Goal: Book appointment/travel/reservation

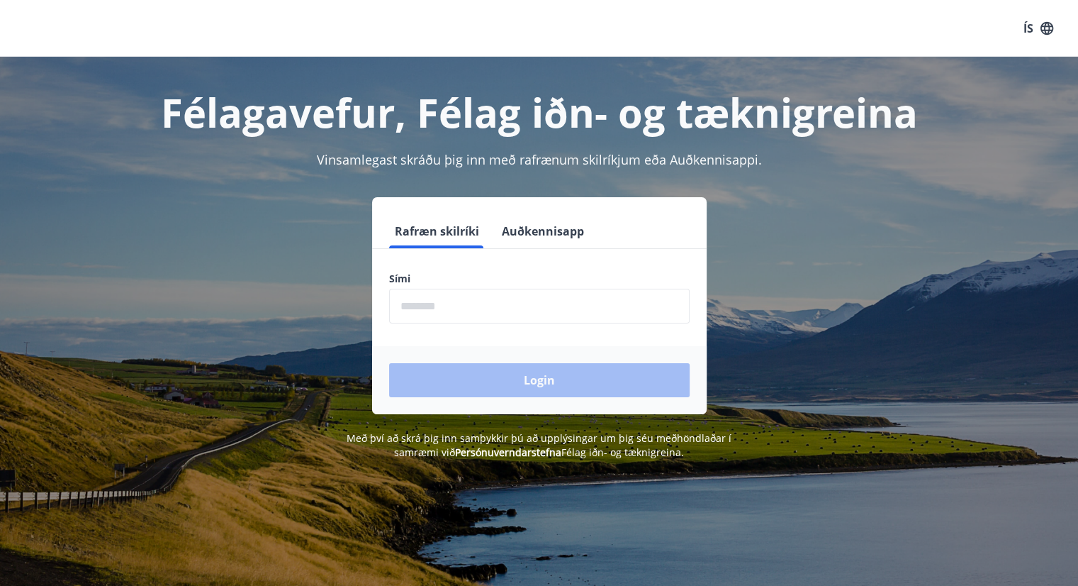
click at [467, 296] on input "phone" at bounding box center [539, 306] width 301 height 35
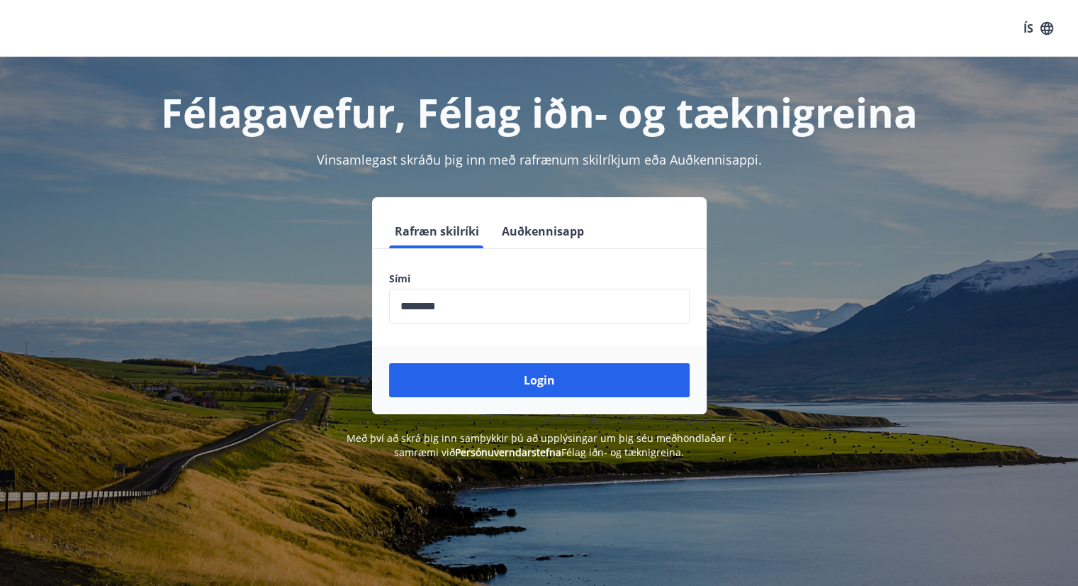
click at [645, 231] on div "Rafræn skilríki Auðkennisapp" at bounding box center [539, 231] width 335 height 34
drag, startPoint x: 485, startPoint y: 302, endPoint x: 311, endPoint y: 310, distance: 173.9
click at [311, 310] on div "Rafræn skilríki Auðkennisapp Sími ​ Login" at bounding box center [539, 305] width 987 height 217
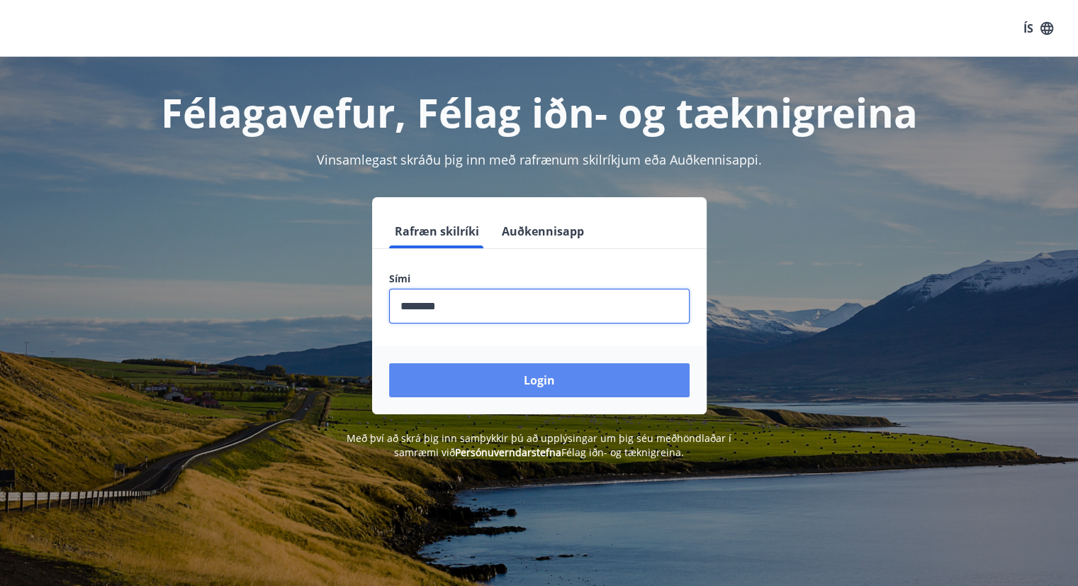
type input "********"
click at [515, 375] on button "Login" at bounding box center [539, 380] width 301 height 34
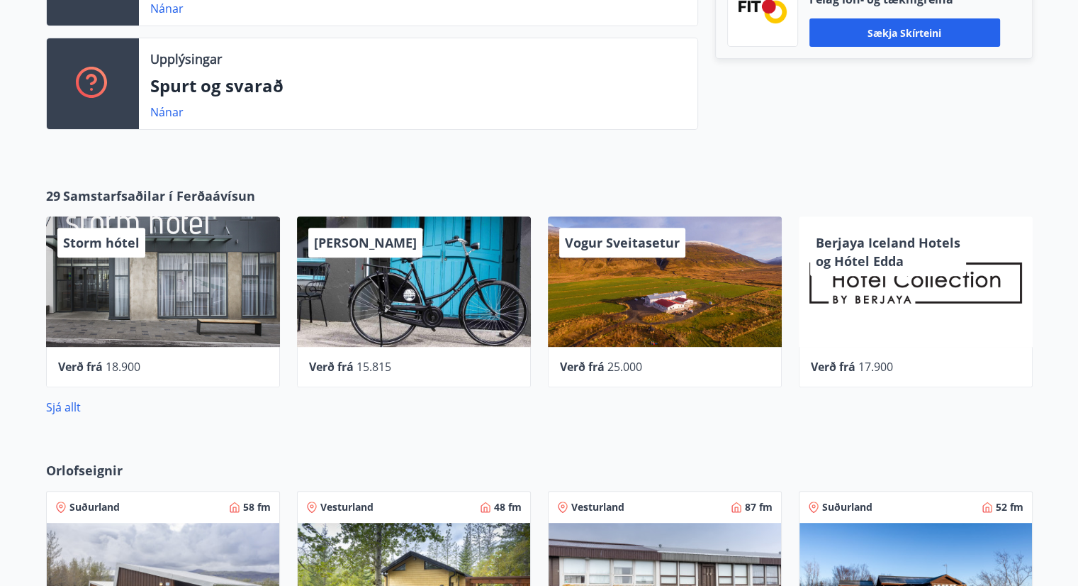
scroll to position [213, 0]
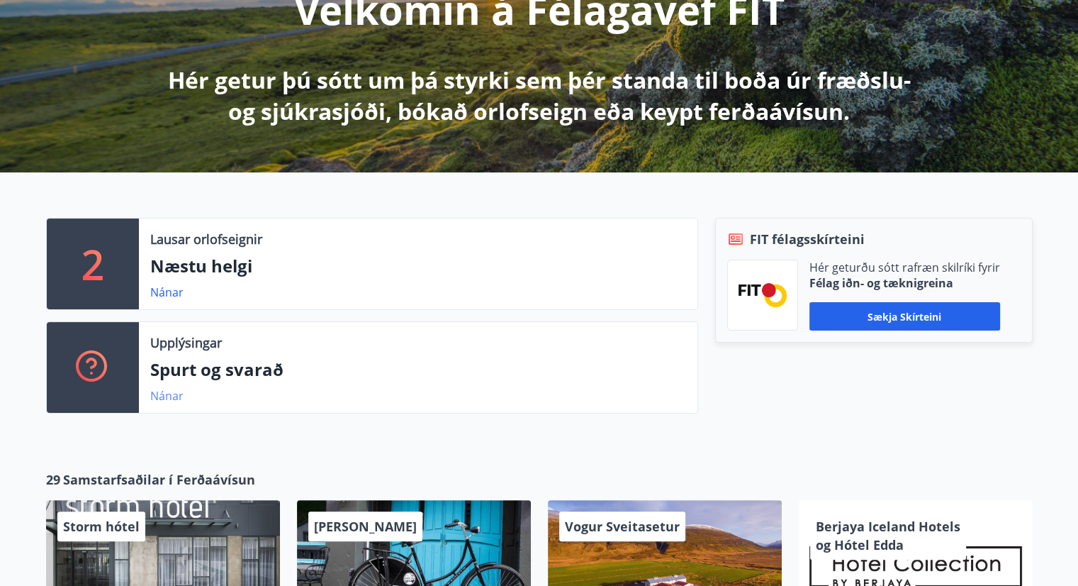
click at [165, 395] on link "Nánar" at bounding box center [166, 396] width 33 height 16
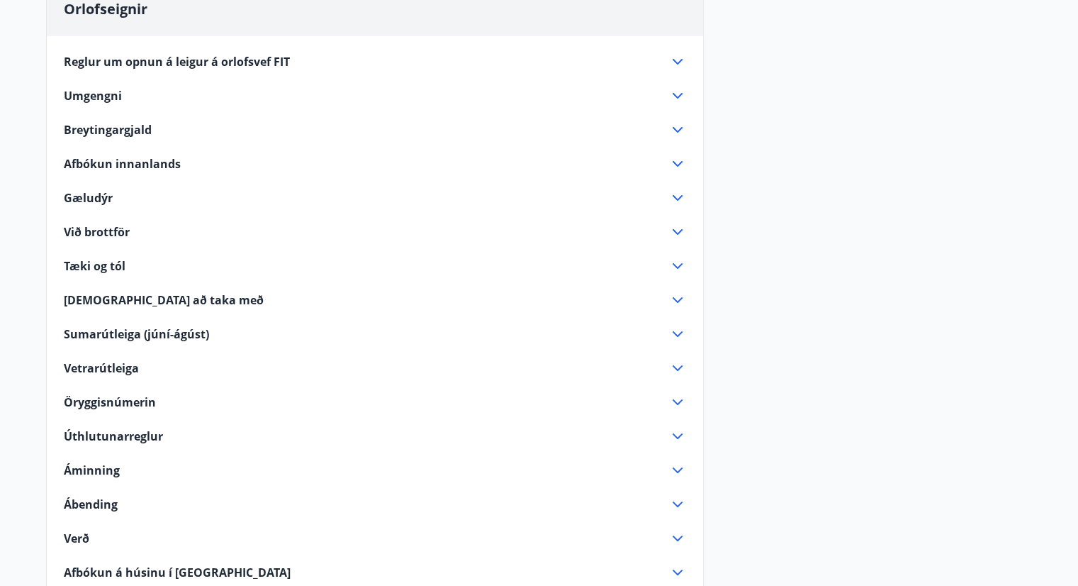
scroll to position [213, 0]
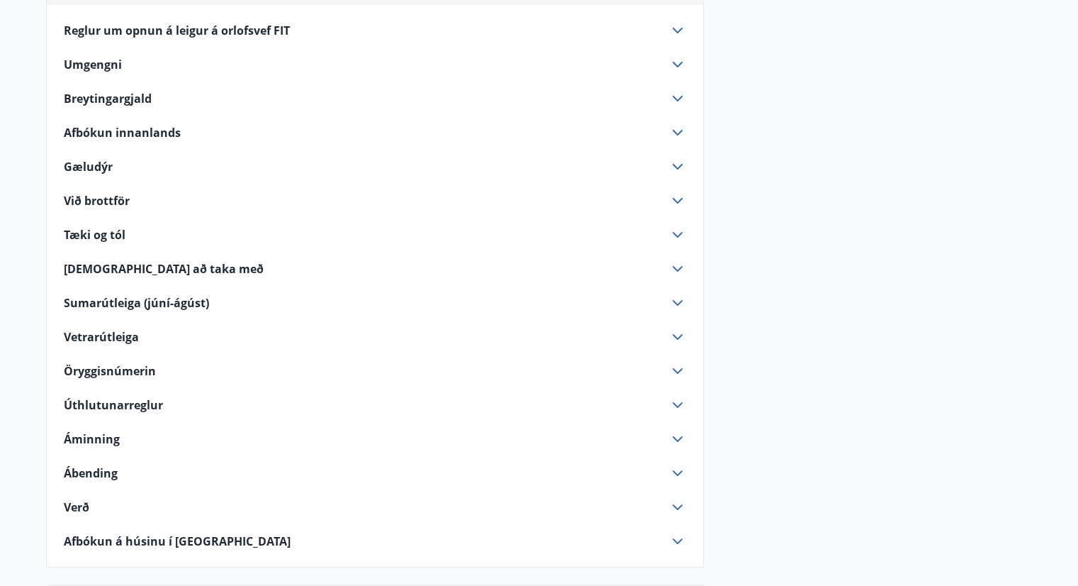
click at [508, 331] on div "Vetrarútleiga" at bounding box center [367, 337] width 606 height 16
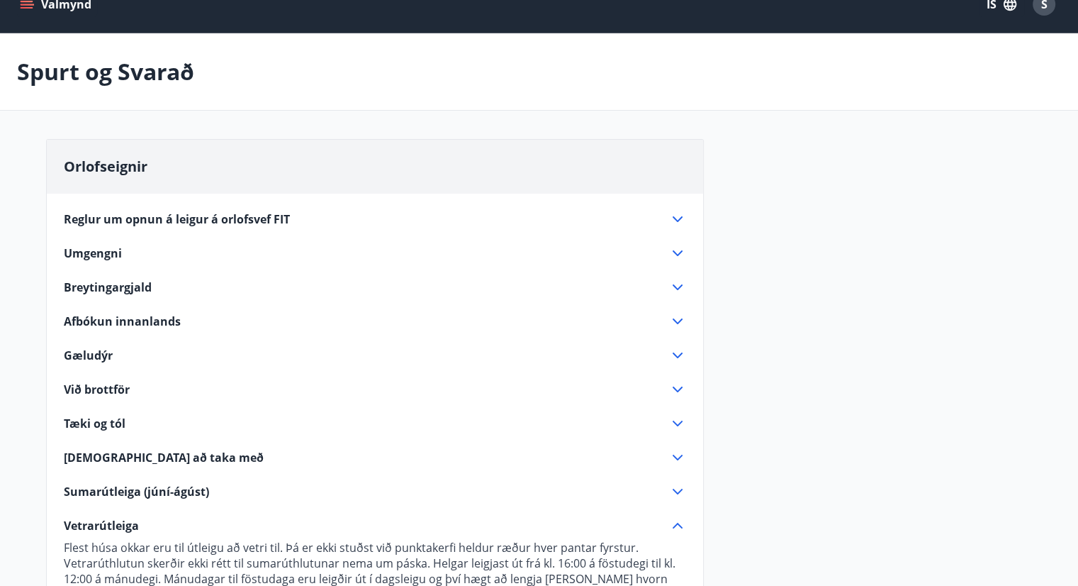
scroll to position [0, 0]
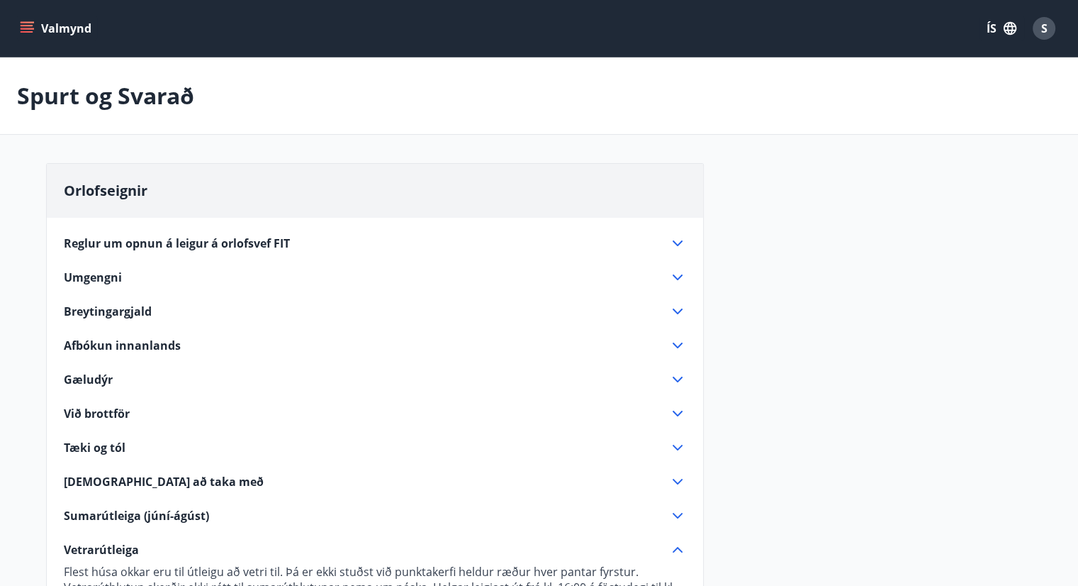
click at [35, 18] on button "Valmynd" at bounding box center [57, 29] width 80 height 26
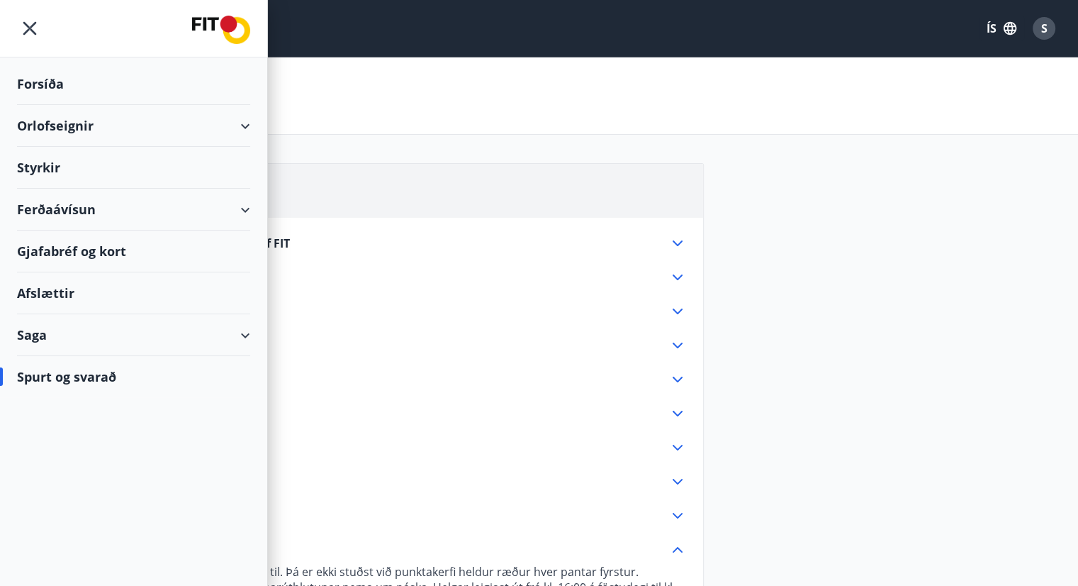
click at [106, 128] on div "Orlofseignir" at bounding box center [133, 126] width 233 height 42
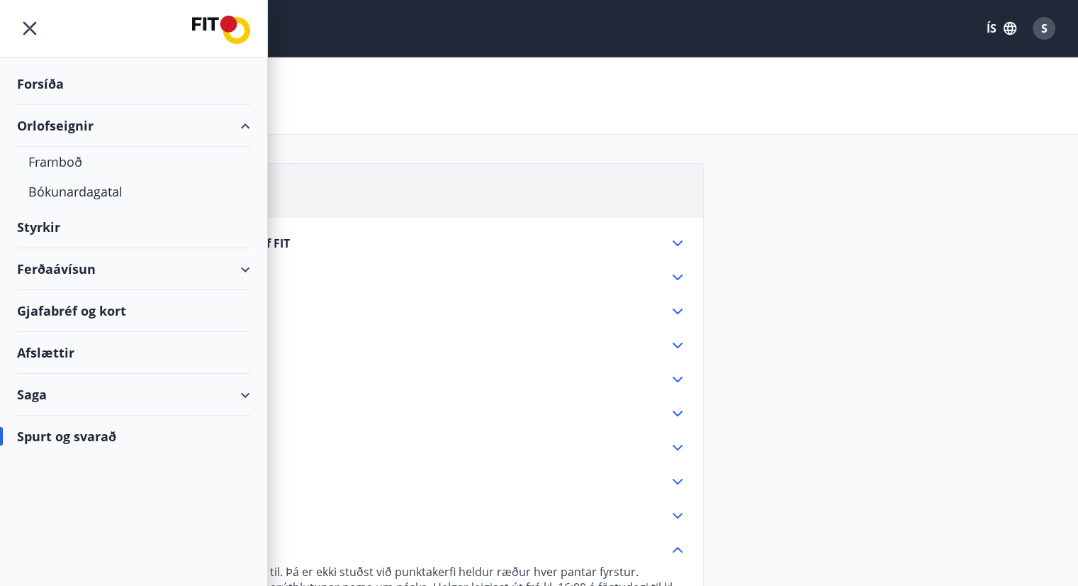
click at [140, 134] on div "Orlofseignir" at bounding box center [133, 126] width 233 height 42
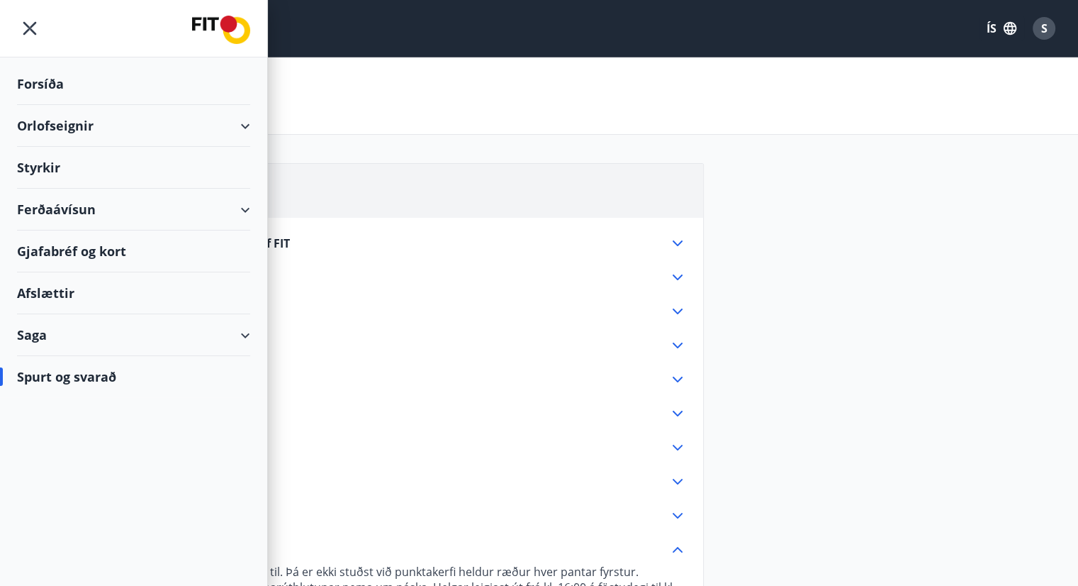
click at [177, 119] on div "Orlofseignir" at bounding box center [133, 126] width 233 height 42
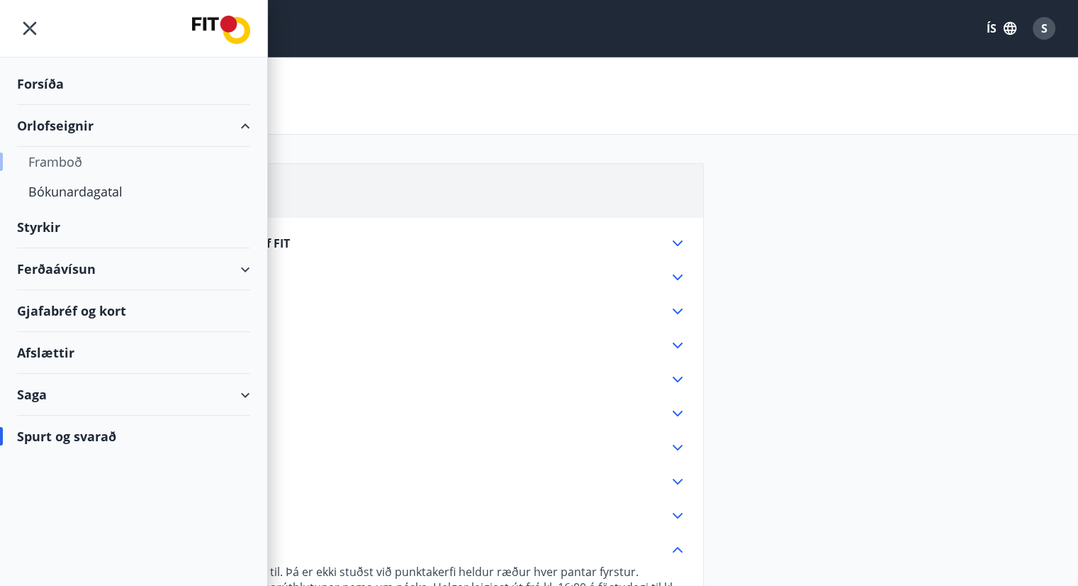
click at [150, 170] on div "Framboð" at bounding box center [133, 162] width 211 height 30
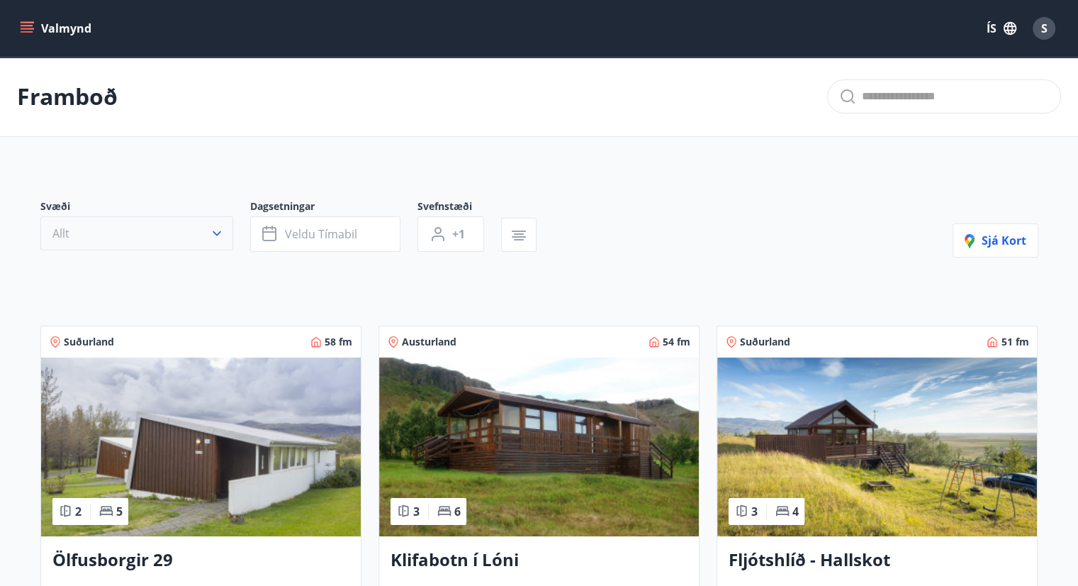
click at [224, 225] on button "Allt" at bounding box center [136, 233] width 193 height 34
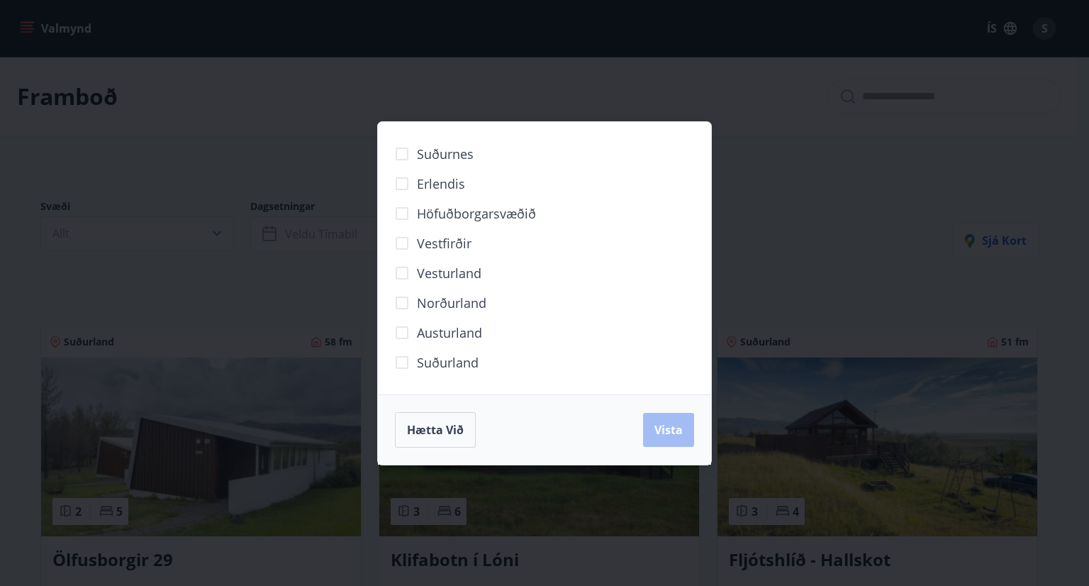
click at [426, 299] on span "Norðurland" at bounding box center [451, 303] width 69 height 18
click at [278, 290] on div "Suðurnes Erlendis Höfuðborgarsvæðið Vestfirðir Vesturland Norðurland Austurland…" at bounding box center [544, 293] width 1089 height 586
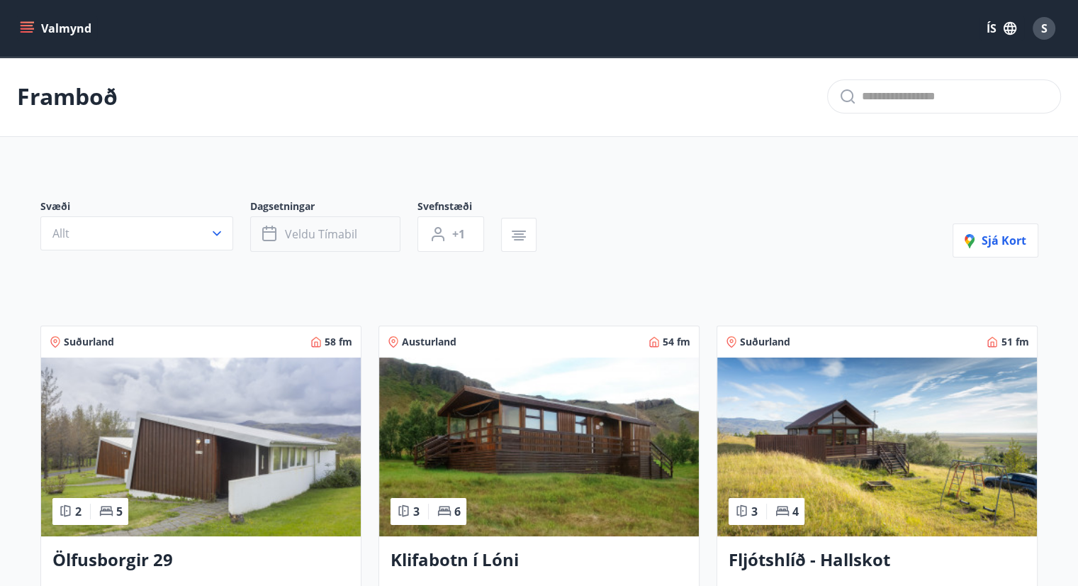
click at [335, 229] on span "Veldu tímabil" at bounding box center [321, 234] width 72 height 16
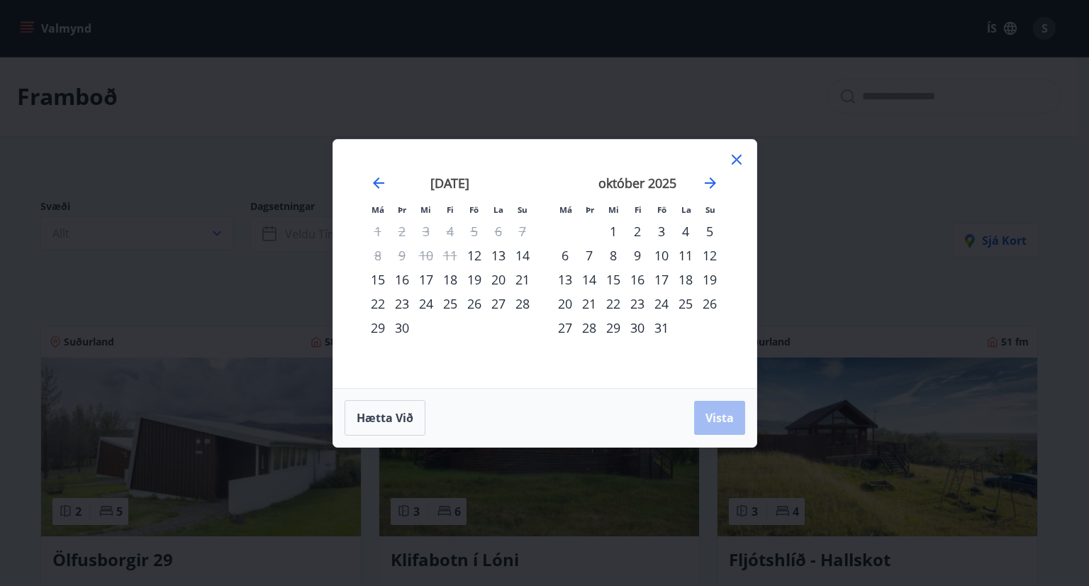
click at [661, 228] on div "3" at bounding box center [662, 231] width 24 height 24
click at [706, 233] on div "5" at bounding box center [710, 231] width 24 height 24
click at [722, 419] on span "Vista" at bounding box center [720, 418] width 28 height 16
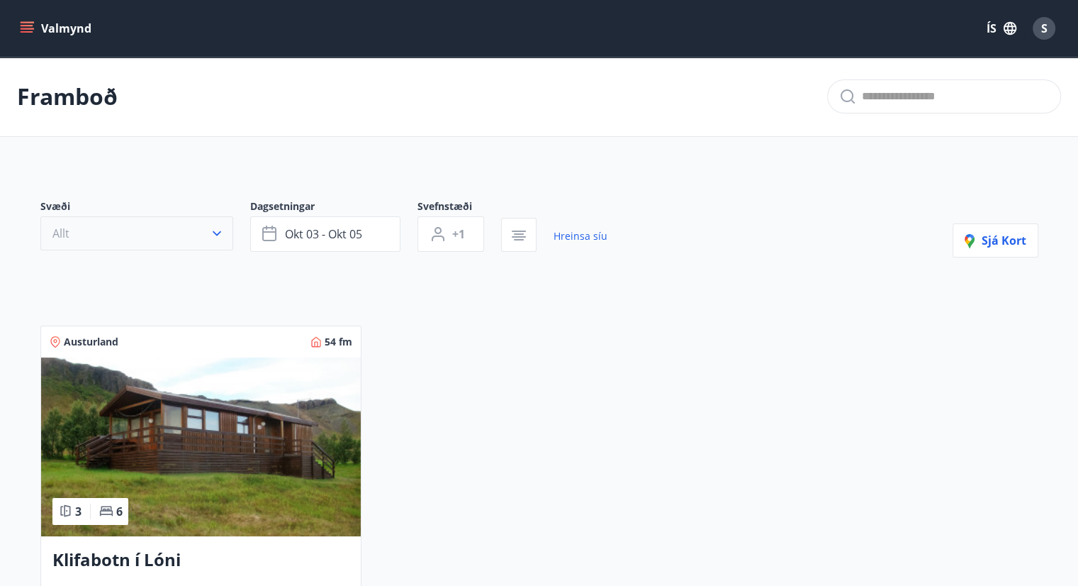
click at [168, 222] on button "Allt" at bounding box center [136, 233] width 193 height 34
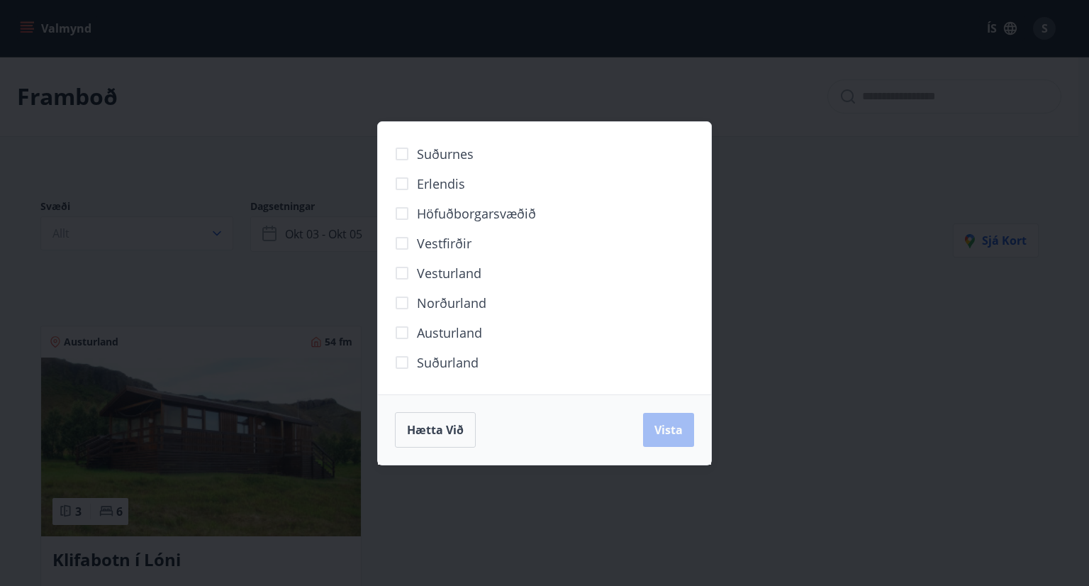
click at [437, 266] on span "Vesturland" at bounding box center [449, 273] width 65 height 18
click at [669, 435] on span "Vista" at bounding box center [668, 430] width 28 height 16
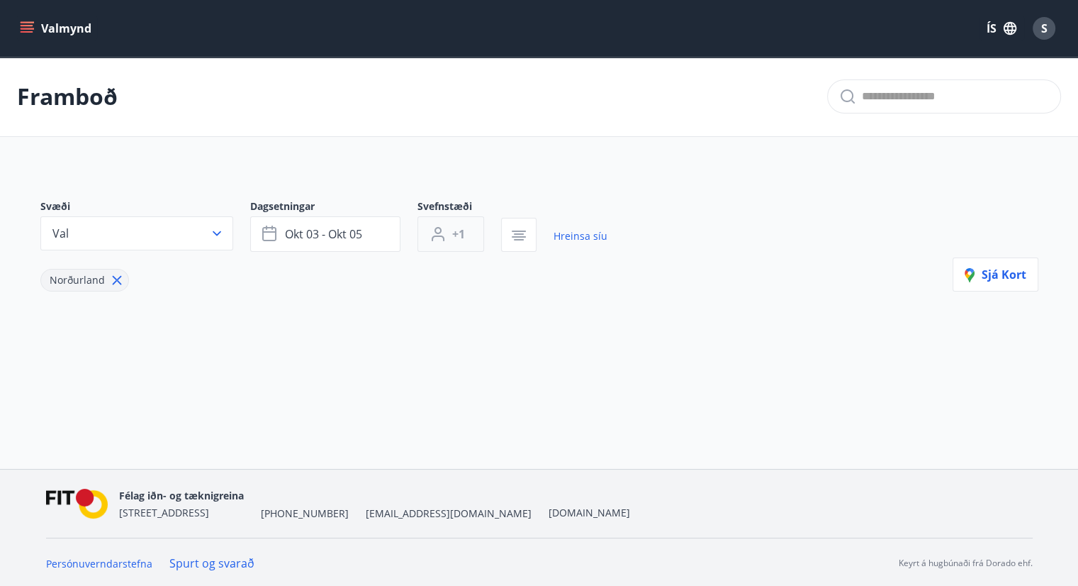
click at [468, 231] on button "+1" at bounding box center [451, 233] width 67 height 35
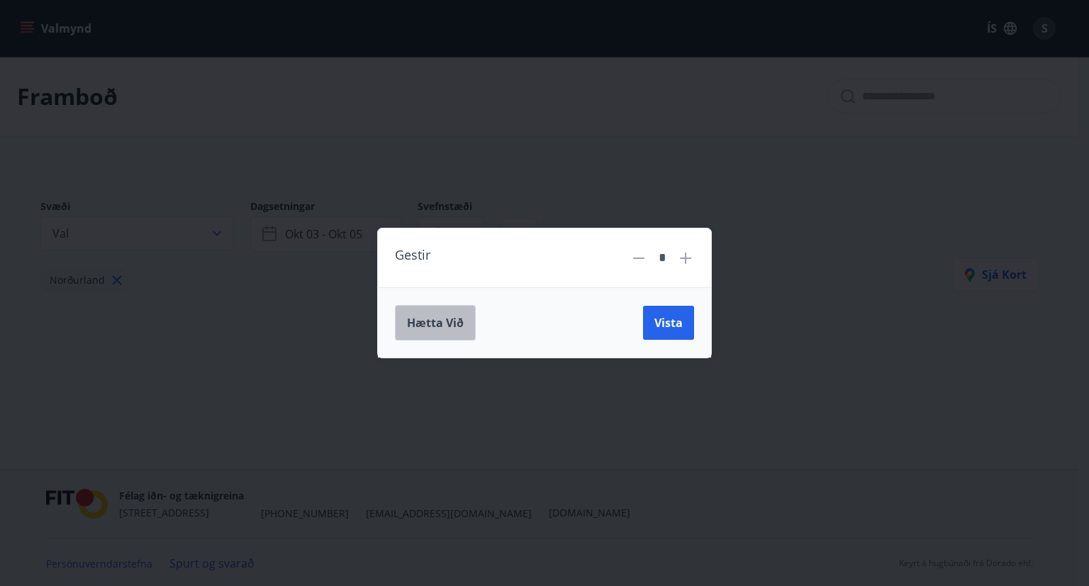
click at [459, 324] on span "Hætta við" at bounding box center [435, 323] width 57 height 16
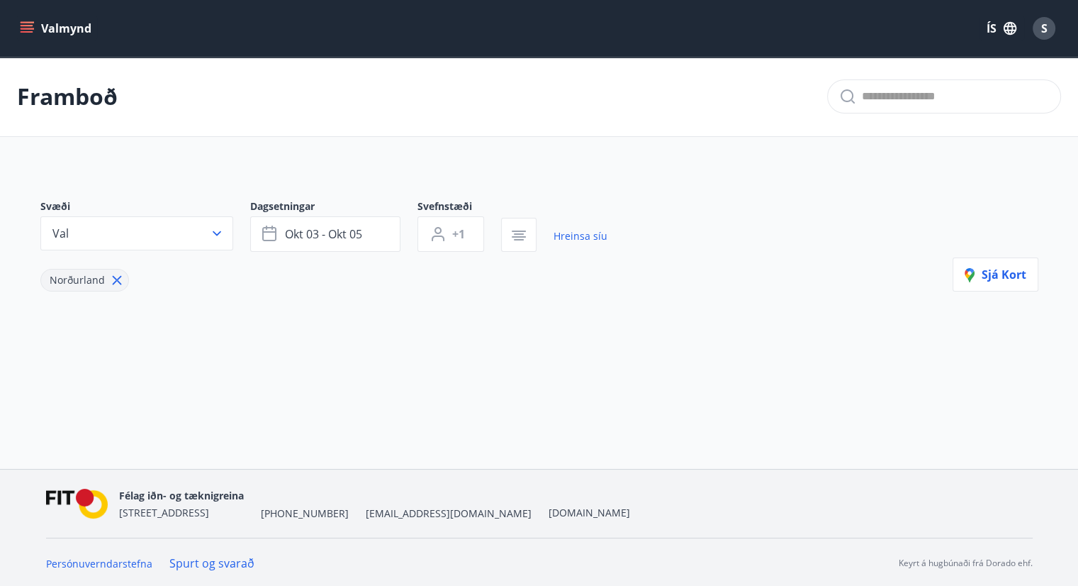
click at [23, 22] on icon "menu" at bounding box center [29, 22] width 16 height 1
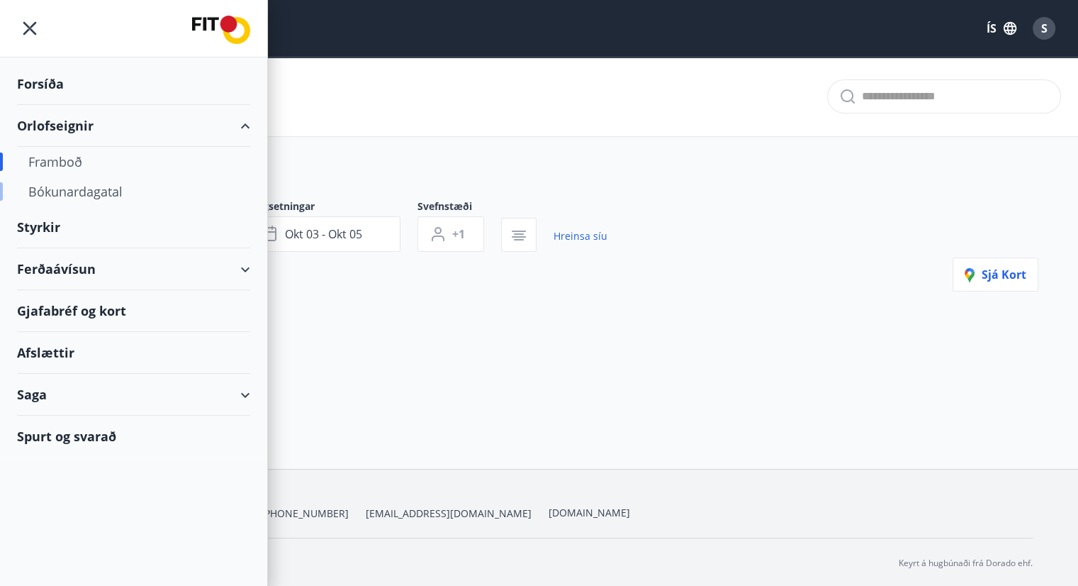
click at [108, 199] on div "Bókunardagatal" at bounding box center [133, 192] width 211 height 30
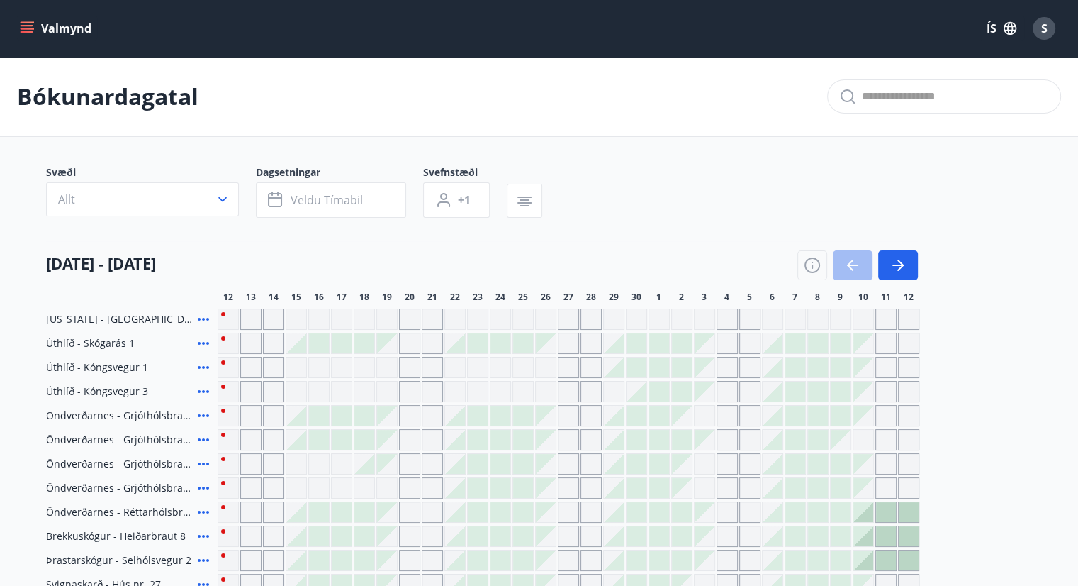
click at [730, 324] on div "Gráir dagar eru ekki bókanlegir" at bounding box center [727, 318] width 21 height 21
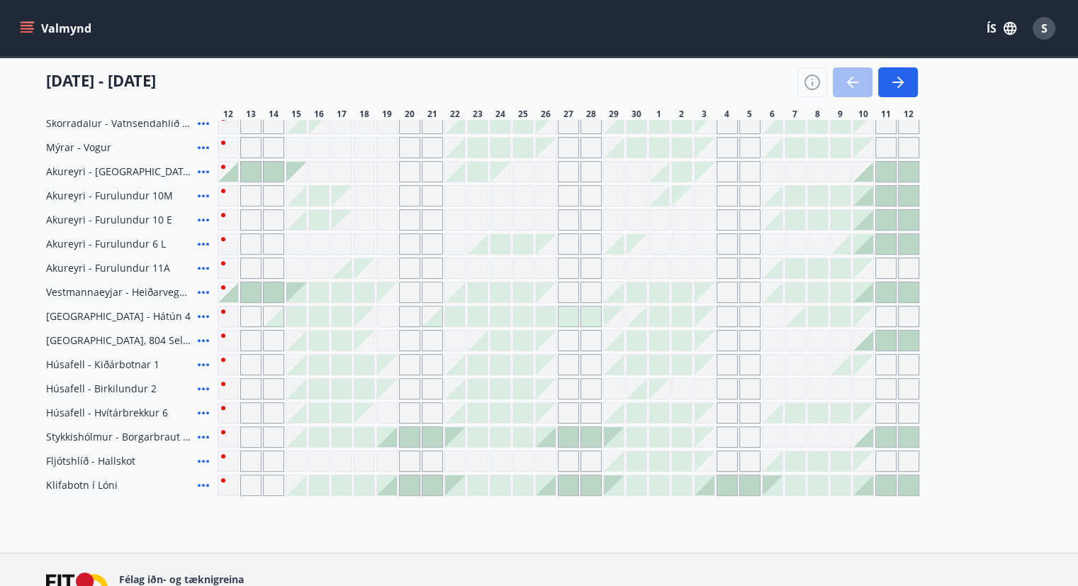
scroll to position [572, 0]
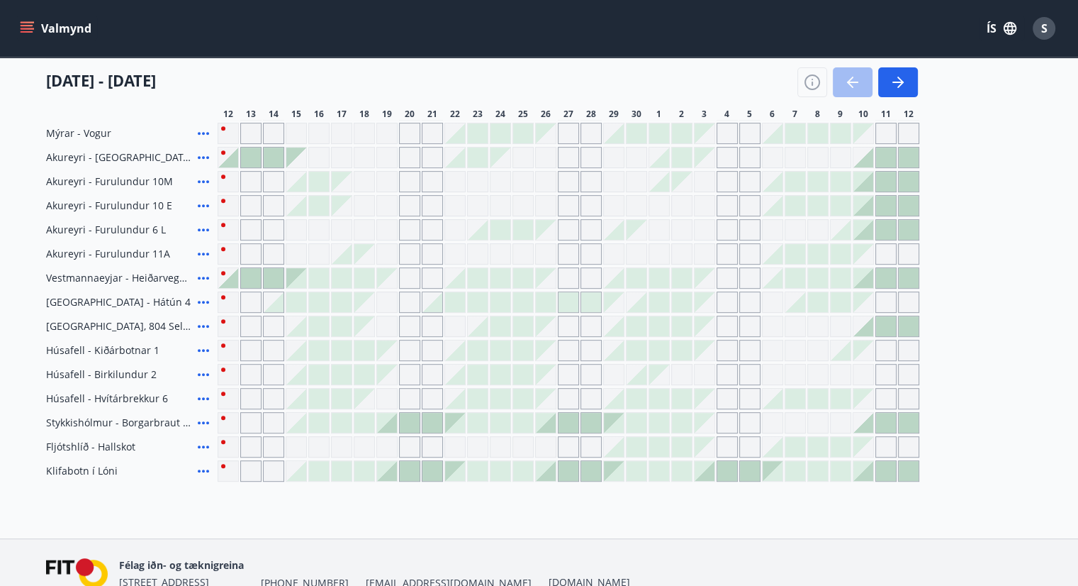
click at [97, 475] on span "Klifabotn í Lóni" at bounding box center [82, 471] width 72 height 14
click at [201, 469] on icon at bounding box center [203, 470] width 17 height 17
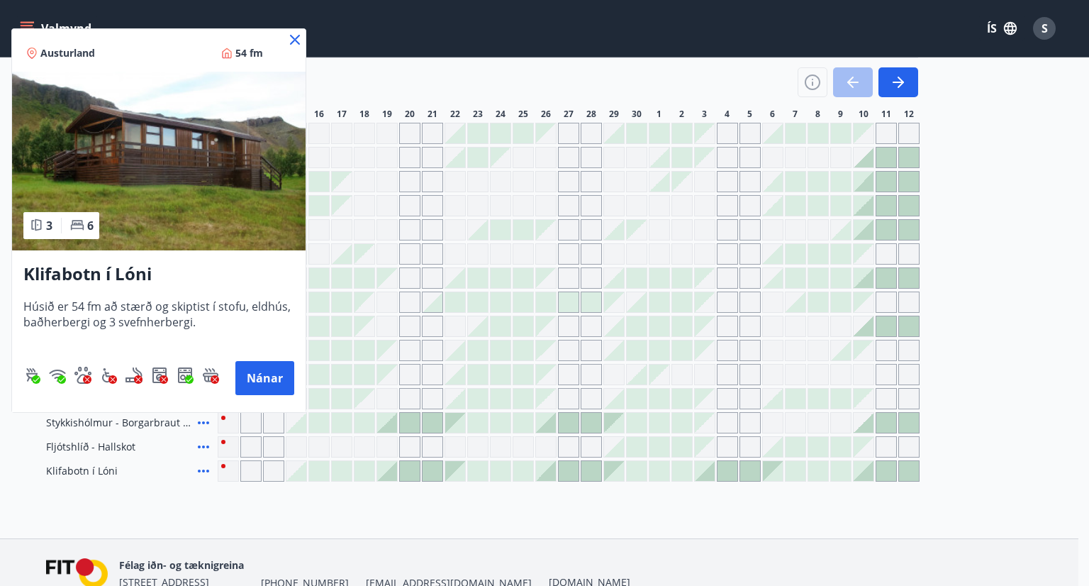
click at [297, 40] on icon at bounding box center [295, 40] width 10 height 10
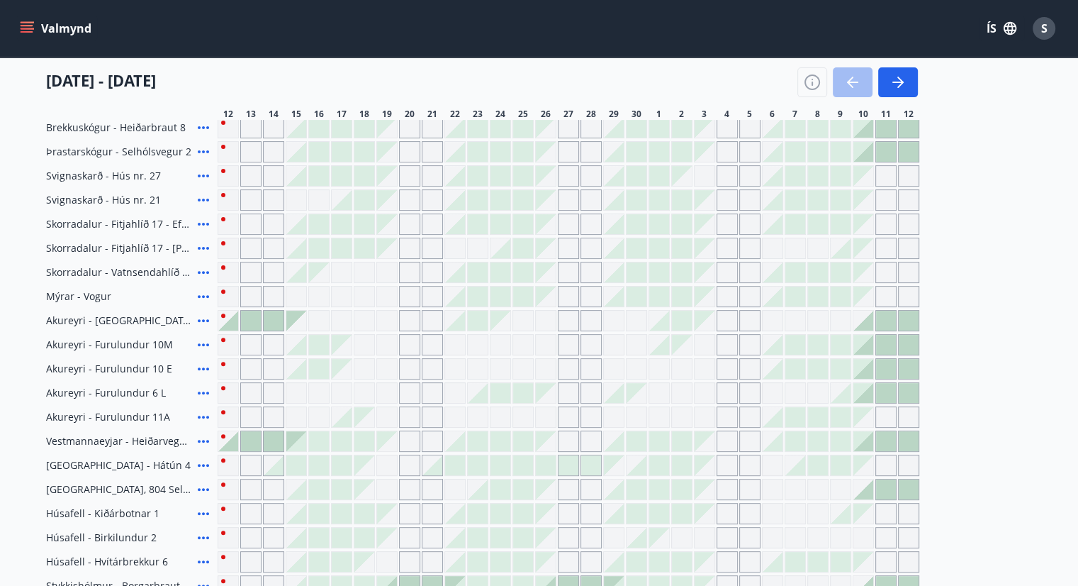
scroll to position [75, 0]
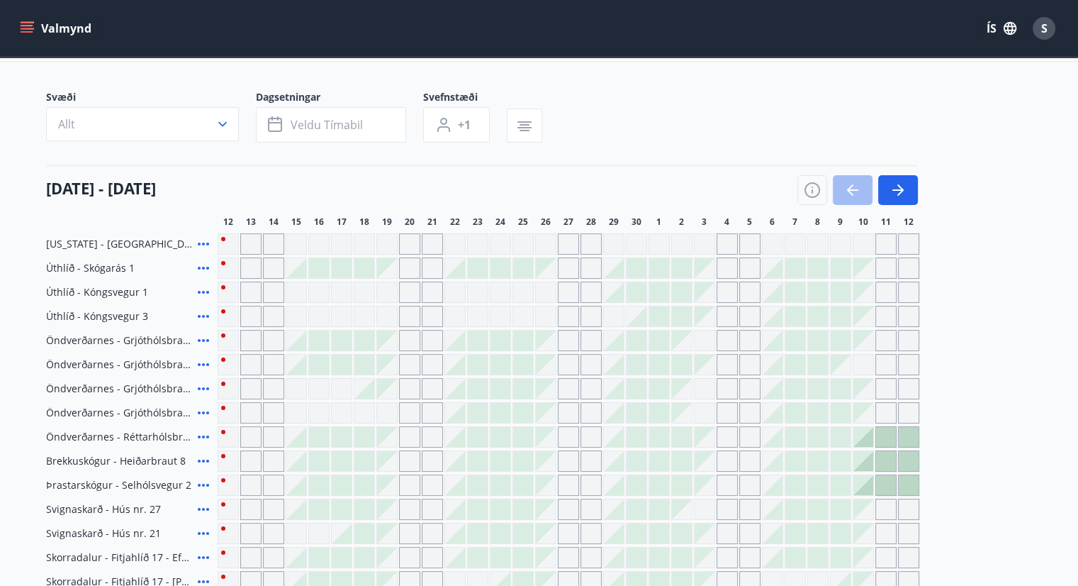
click at [198, 342] on icon at bounding box center [203, 340] width 17 height 17
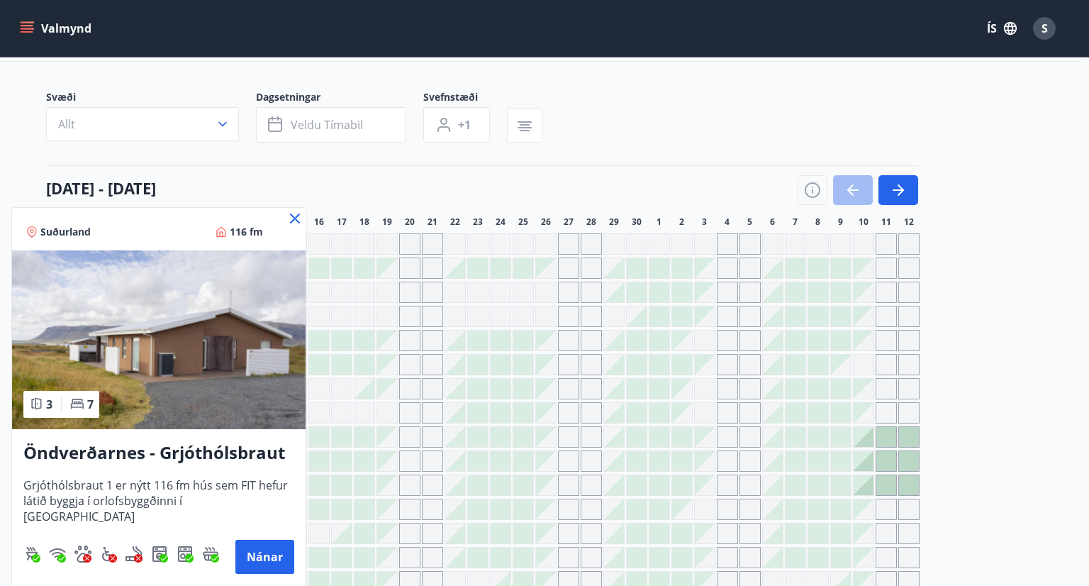
click at [294, 211] on icon at bounding box center [294, 218] width 17 height 17
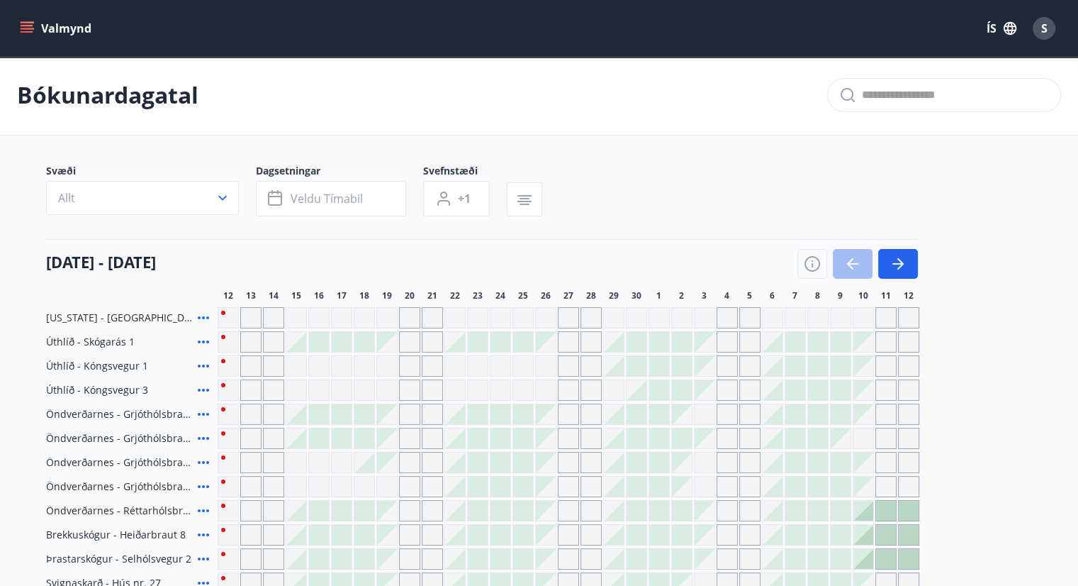
scroll to position [0, 0]
click at [743, 210] on div "Svæði Allt Dagsetningar Veldu tímabil Svefnstæði +1" at bounding box center [539, 194] width 987 height 58
